Goal: Task Accomplishment & Management: Manage account settings

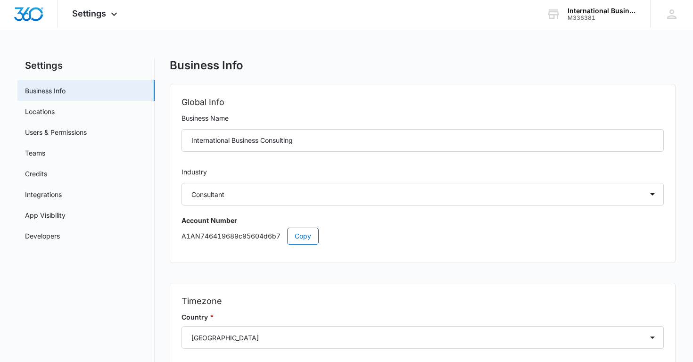
select select "32"
select select "US"
select select "America/[GEOGRAPHIC_DATA]"
click at [33, 19] on img "Dashboard" at bounding box center [29, 14] width 30 height 14
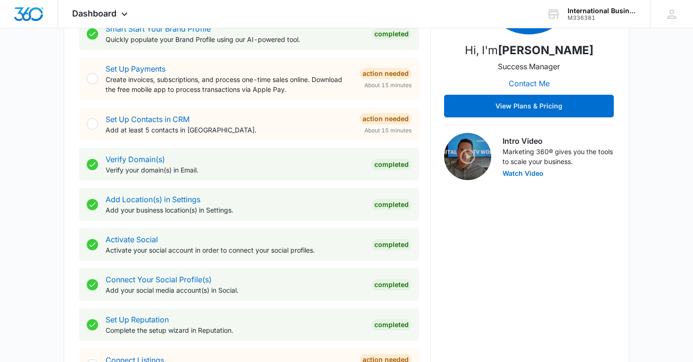
scroll to position [205, 0]
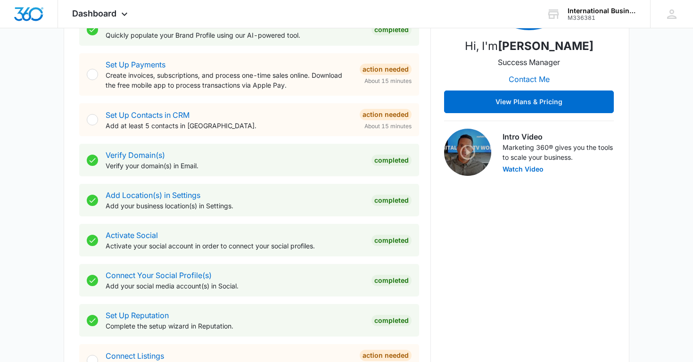
click at [327, 164] on p "Verify your domain(s) in Email." at bounding box center [235, 166] width 259 height 10
click at [388, 158] on div "Completed" at bounding box center [392, 160] width 40 height 11
click at [284, 171] on div "Verify Domain(s) Verify your domain(s) in Email. Completed" at bounding box center [249, 160] width 340 height 33
click at [148, 154] on link "Verify Domain(s)" at bounding box center [135, 154] width 59 height 9
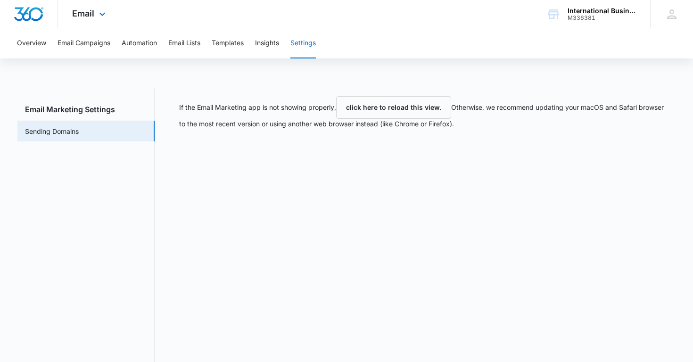
click at [33, 18] on img "Dashboard" at bounding box center [29, 14] width 30 height 14
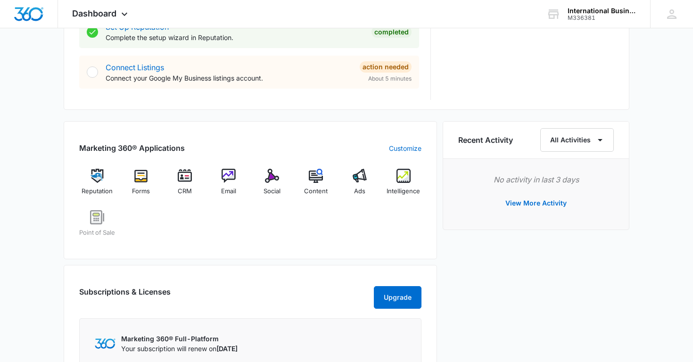
scroll to position [495, 0]
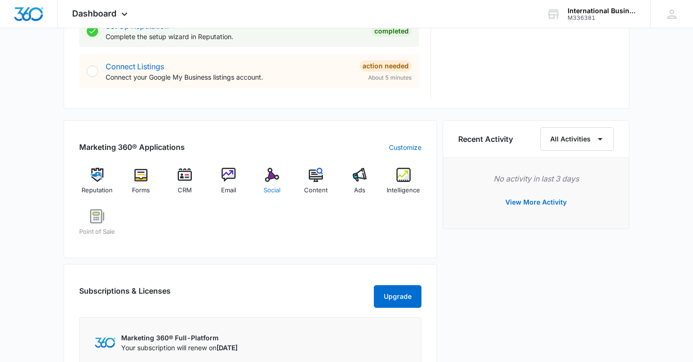
click at [274, 173] on img at bounding box center [272, 175] width 14 height 14
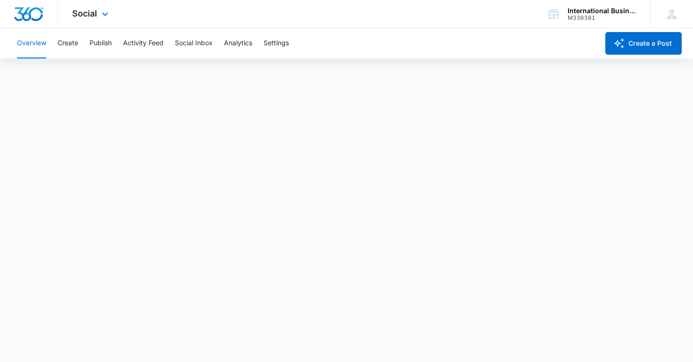
click at [23, 12] on img "Dashboard" at bounding box center [29, 14] width 30 height 14
